Goal: Information Seeking & Learning: Find specific fact

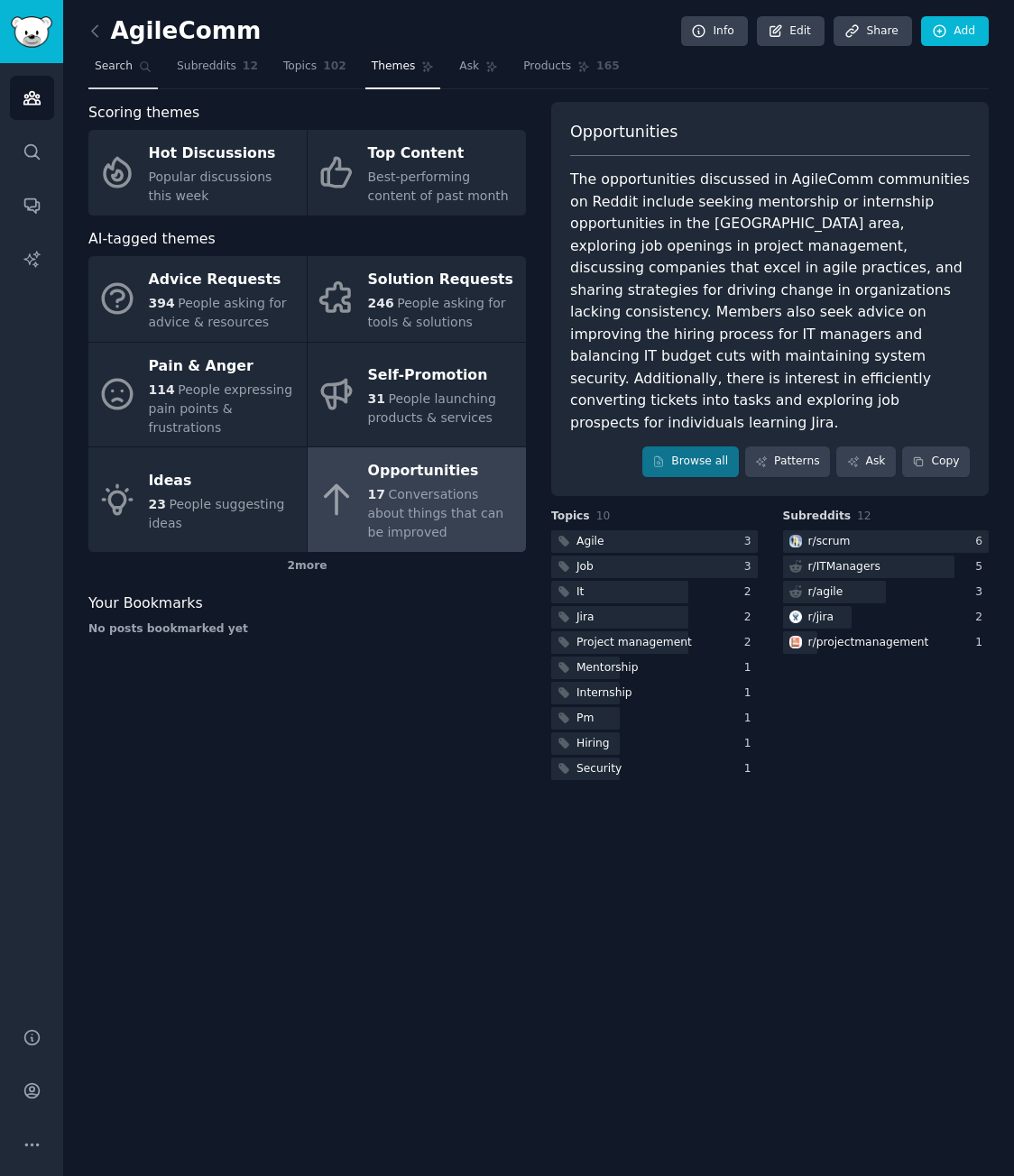
click at [124, 61] on span "Search" at bounding box center [114, 66] width 38 height 16
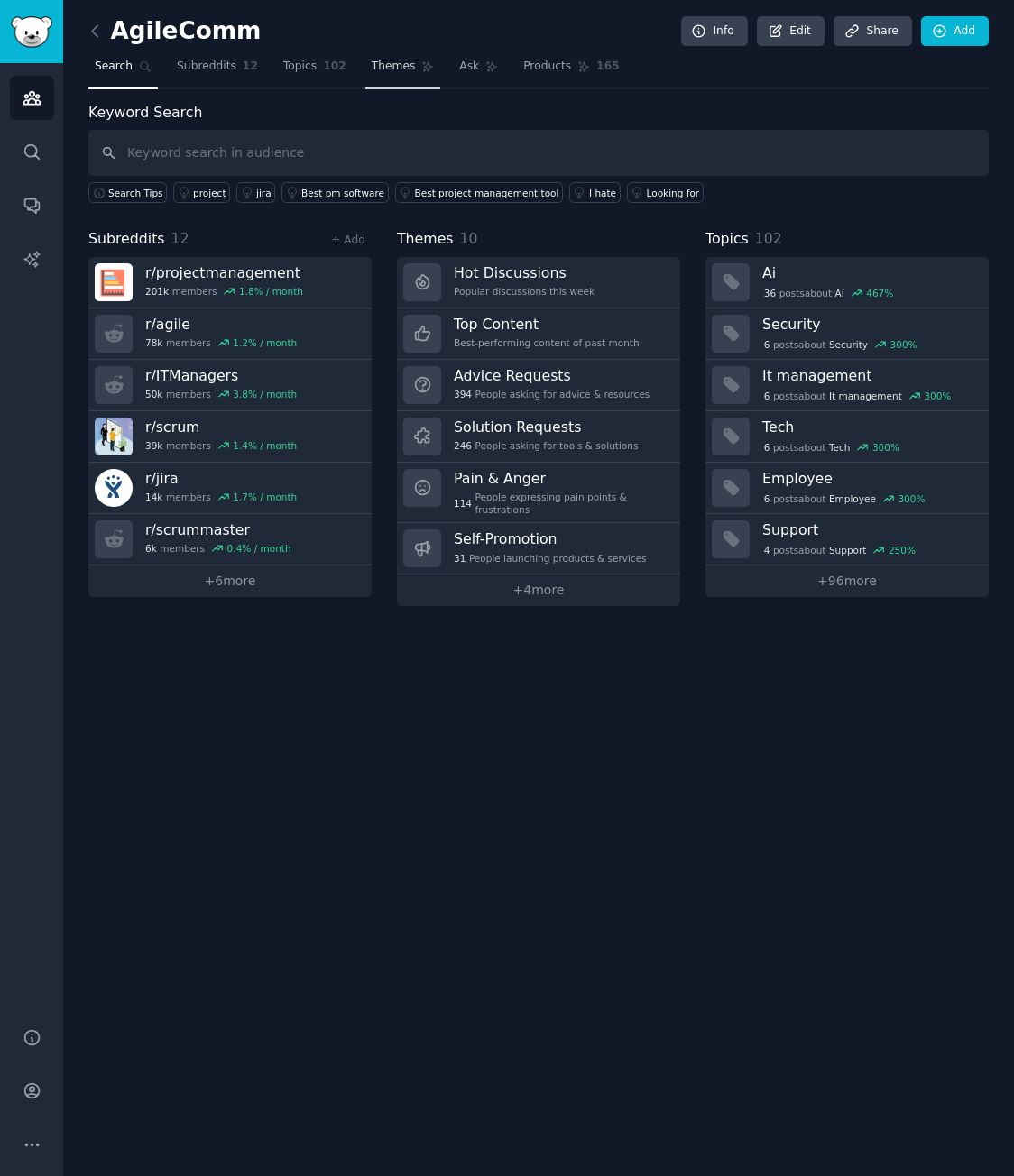
click at [388, 68] on span "Themes" at bounding box center [393, 66] width 44 height 16
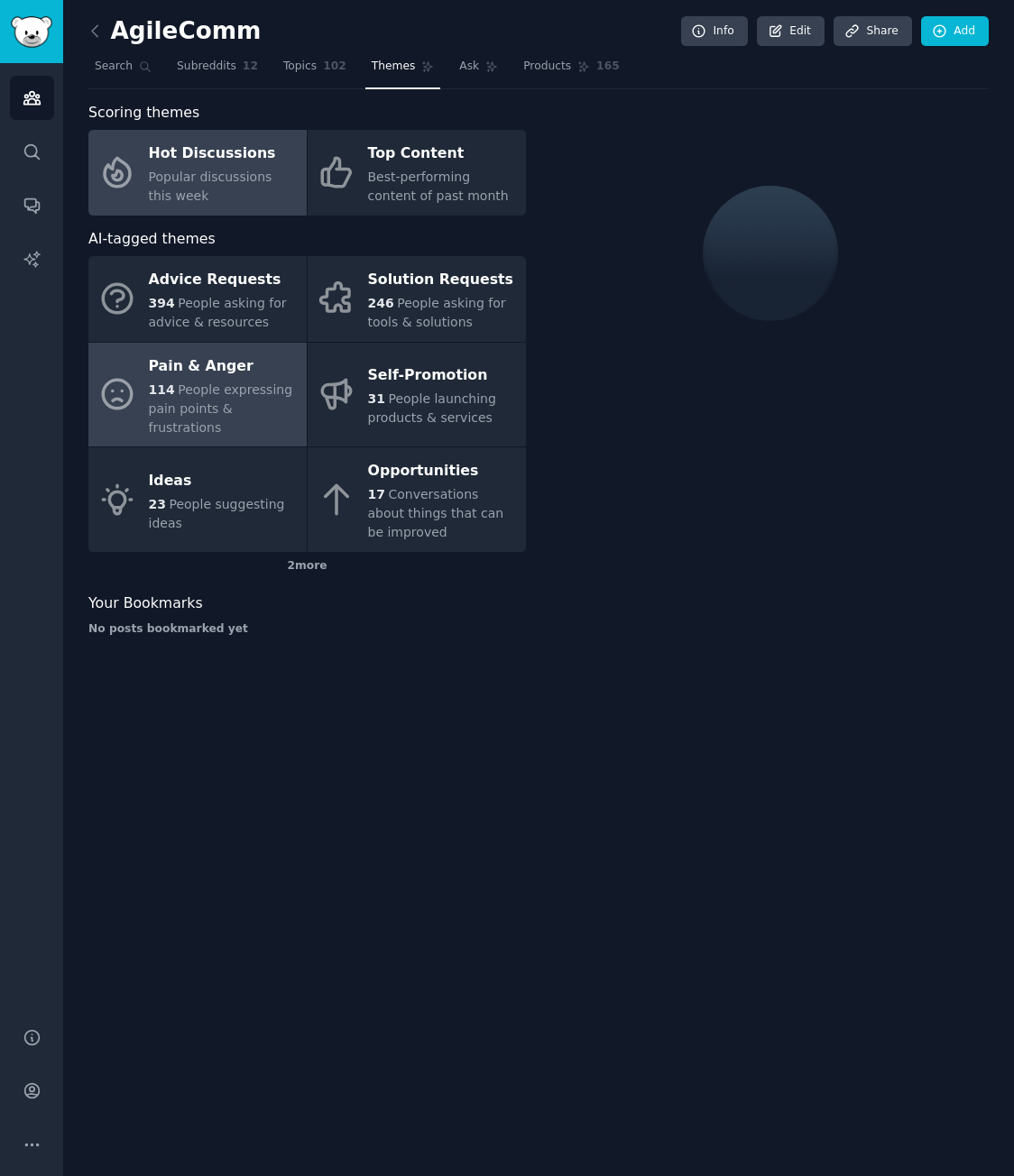
click at [239, 380] on div "Pain & Anger" at bounding box center [223, 366] width 149 height 29
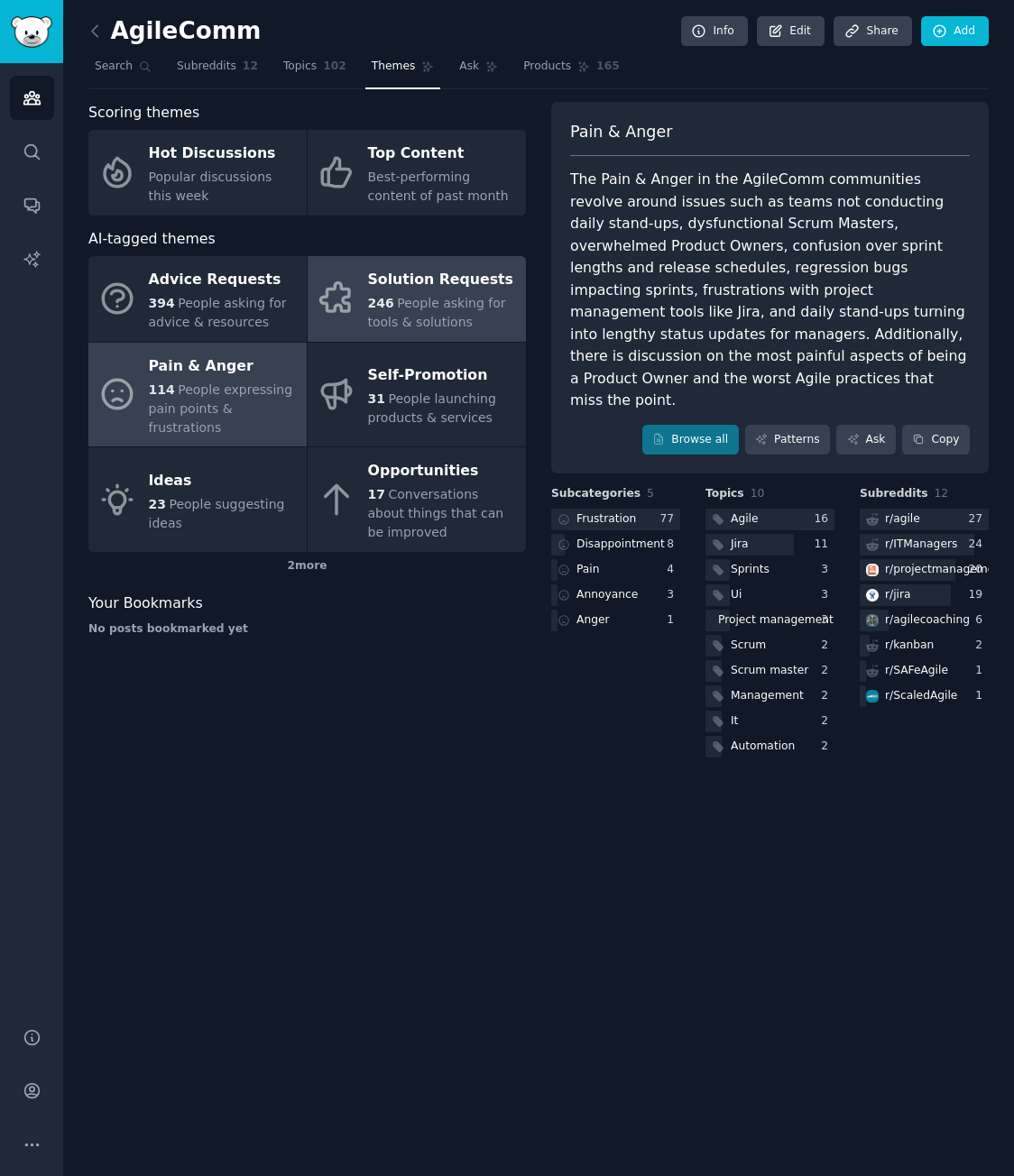
click at [409, 303] on span "People asking for tools & solutions" at bounding box center [437, 312] width 138 height 33
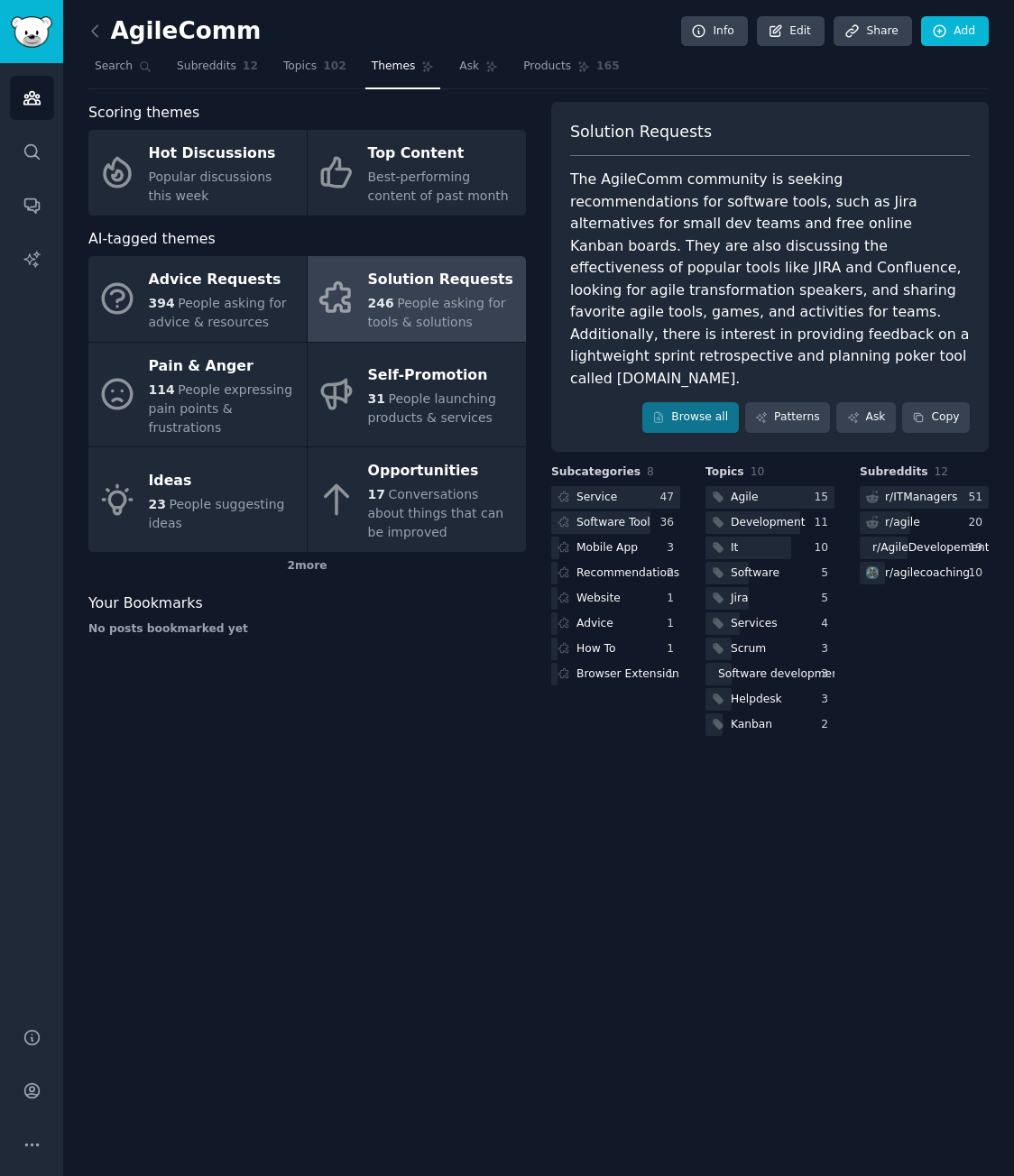
click at [620, 357] on div "The AgileComm community is seeking recommendations for software tools, such as …" at bounding box center [769, 279] width 400 height 221
copy div "[DOMAIN_NAME]"
